Goal: Task Accomplishment & Management: Manage account settings

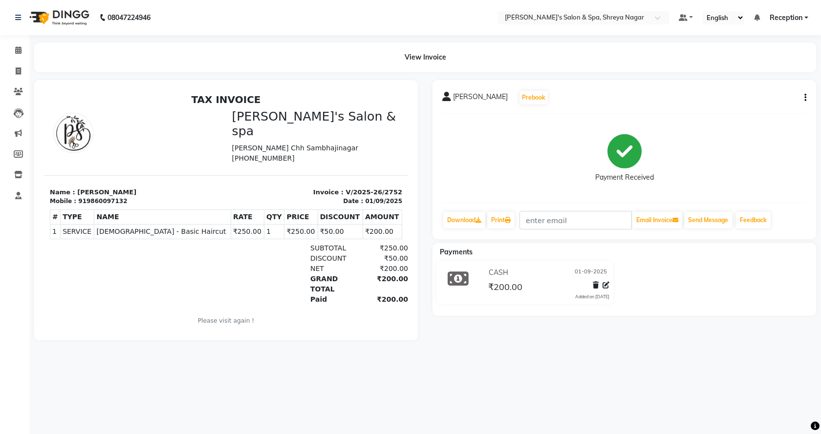
click at [789, 21] on span "Reception" at bounding box center [785, 18] width 33 height 10
click at [777, 71] on link "Sign out" at bounding box center [757, 67] width 89 height 15
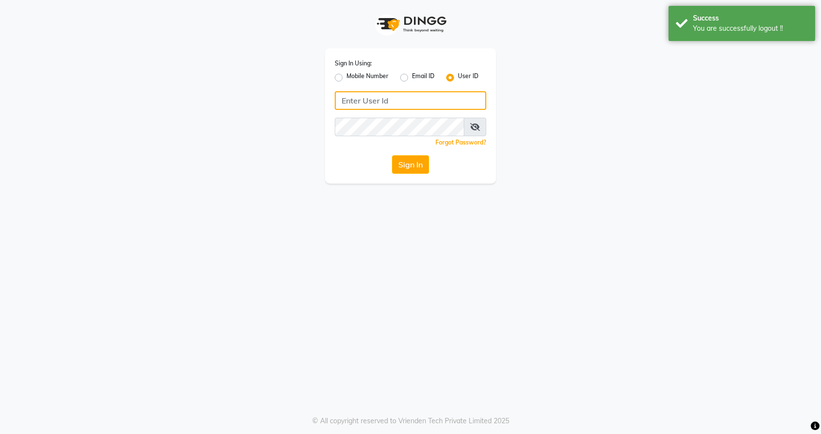
type input "7888023491"
click at [412, 79] on label "Email ID" at bounding box center [423, 78] width 22 height 12
click at [412, 78] on input "Email ID" at bounding box center [415, 75] width 6 height 6
radio input "true"
radio input "false"
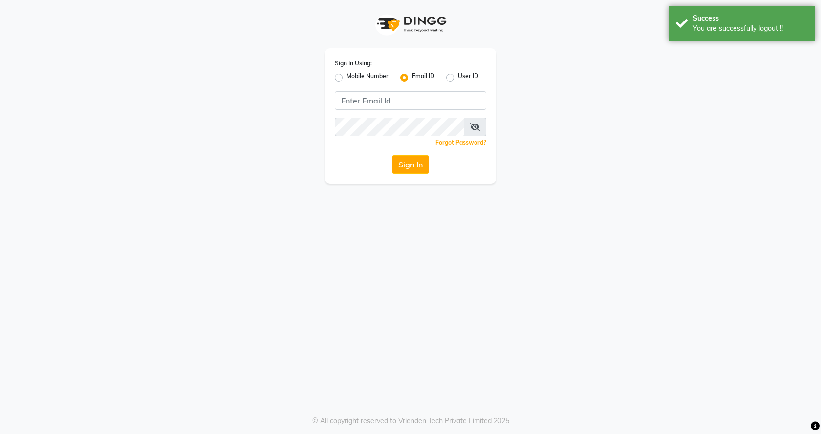
click at [458, 78] on label "User ID" at bounding box center [468, 78] width 21 height 12
click at [458, 78] on input "User ID" at bounding box center [461, 75] width 6 height 6
radio input "true"
radio input "false"
click at [438, 104] on input "Username" at bounding box center [410, 100] width 151 height 19
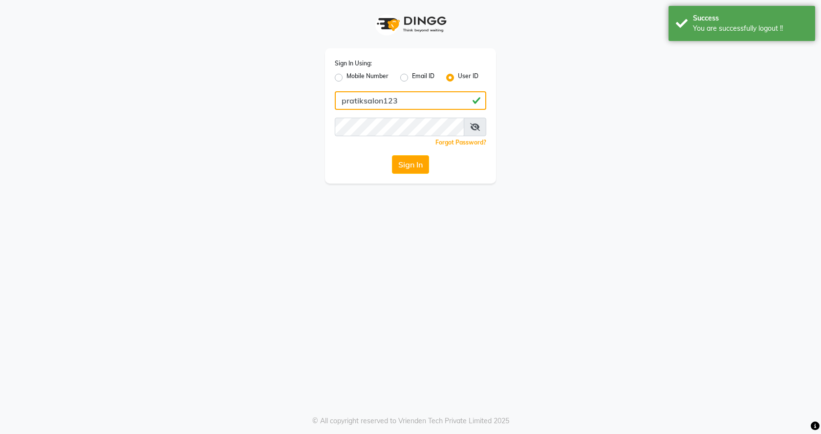
type input "pratiksalon123"
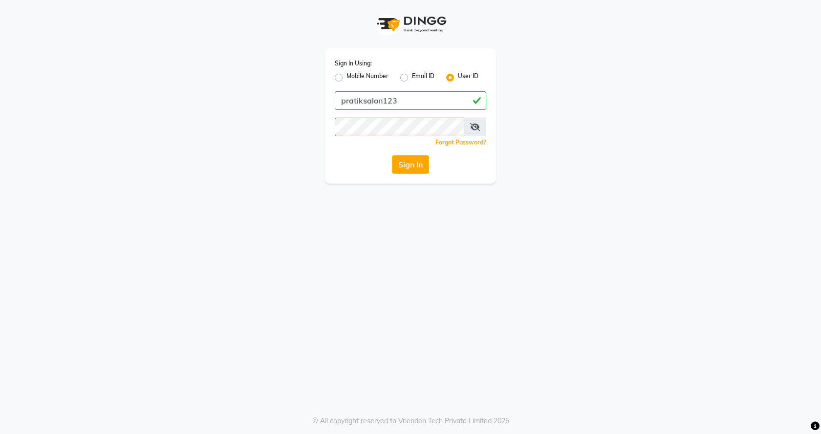
click at [608, 83] on div "Sign In Using: Mobile Number Email ID User ID pratiksalon123 Remember me Forgot…" at bounding box center [410, 92] width 557 height 184
click at [407, 157] on button "Sign In" at bounding box center [410, 164] width 37 height 19
